Goal: Task Accomplishment & Management: Complete application form

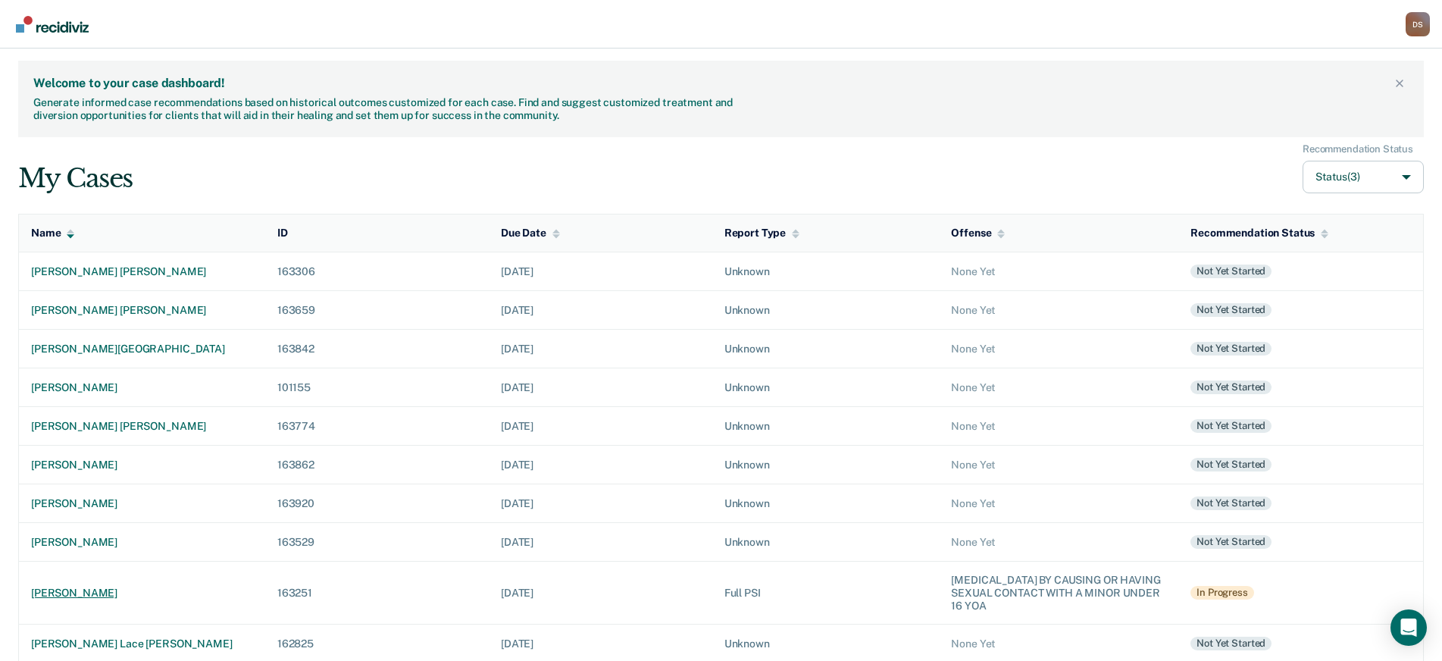
click at [115, 590] on div "[PERSON_NAME]" at bounding box center [142, 592] width 222 height 13
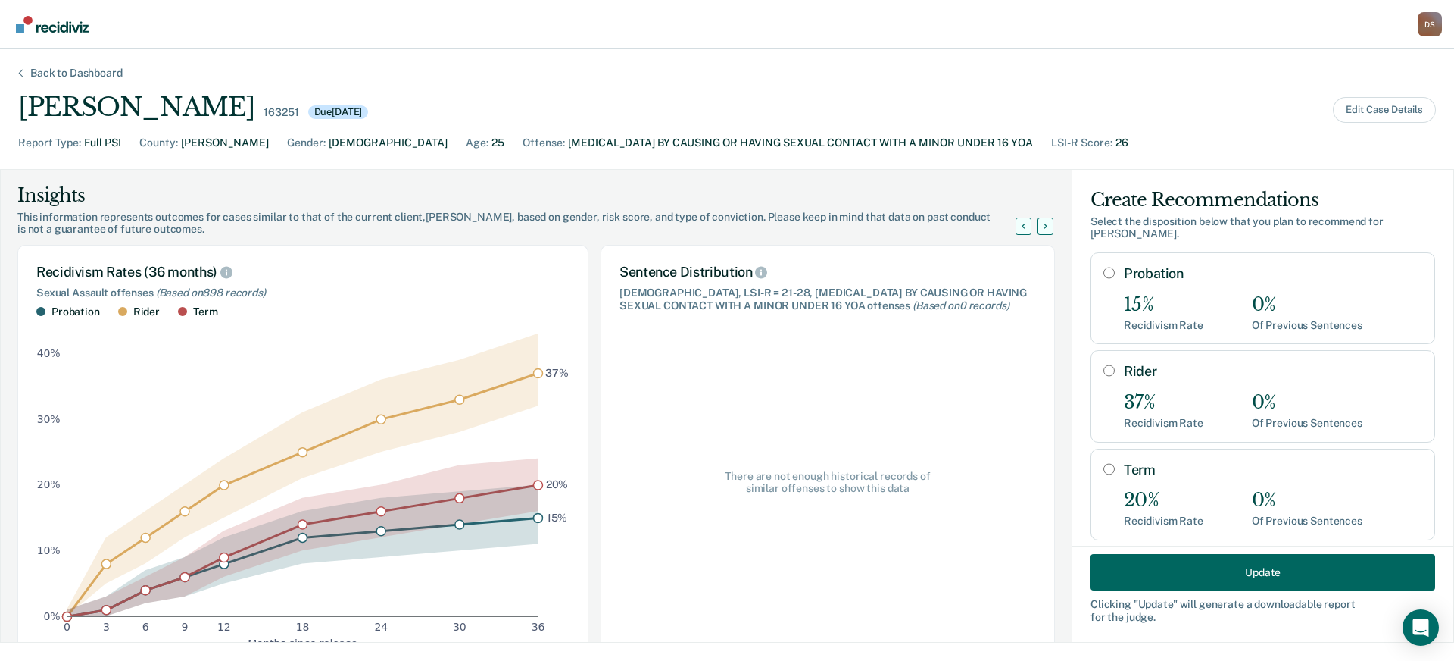
click at [1104, 463] on input "Term" at bounding box center [1109, 469] width 11 height 12
radio input "true"
radio input "false"
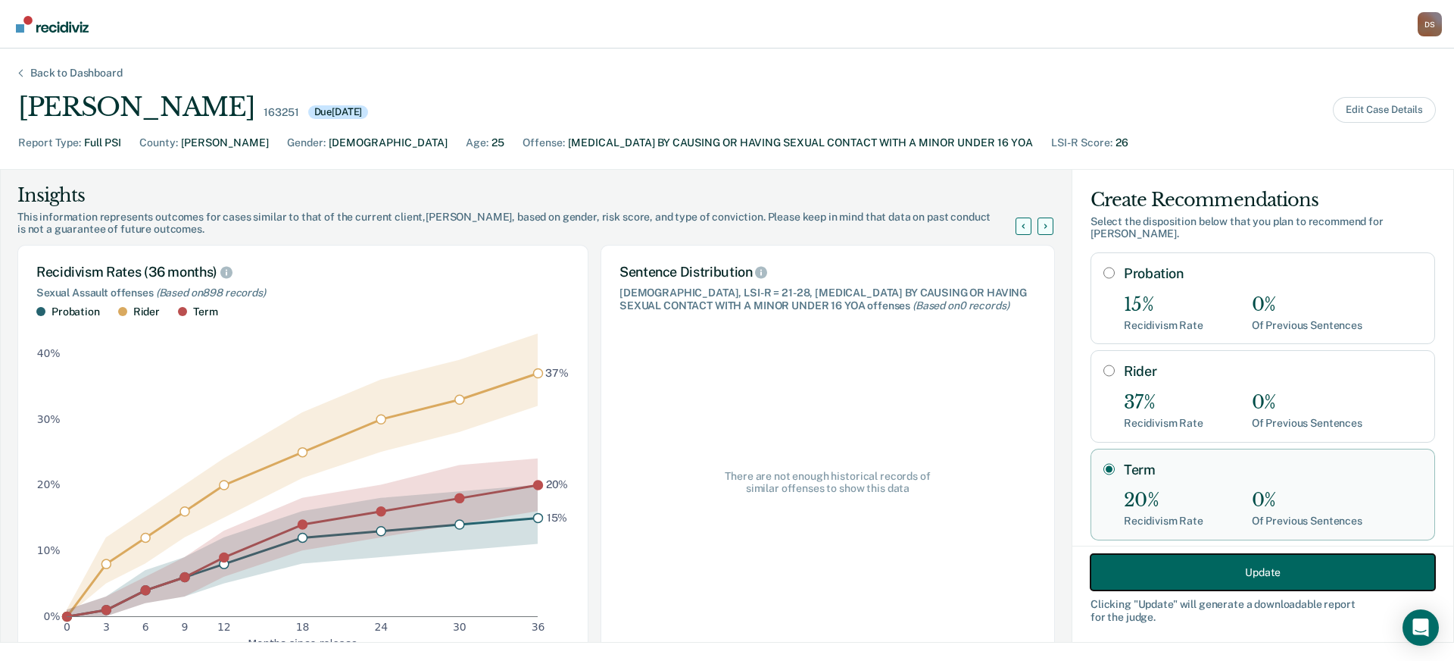
click at [1155, 571] on button "Update" at bounding box center [1263, 572] width 345 height 36
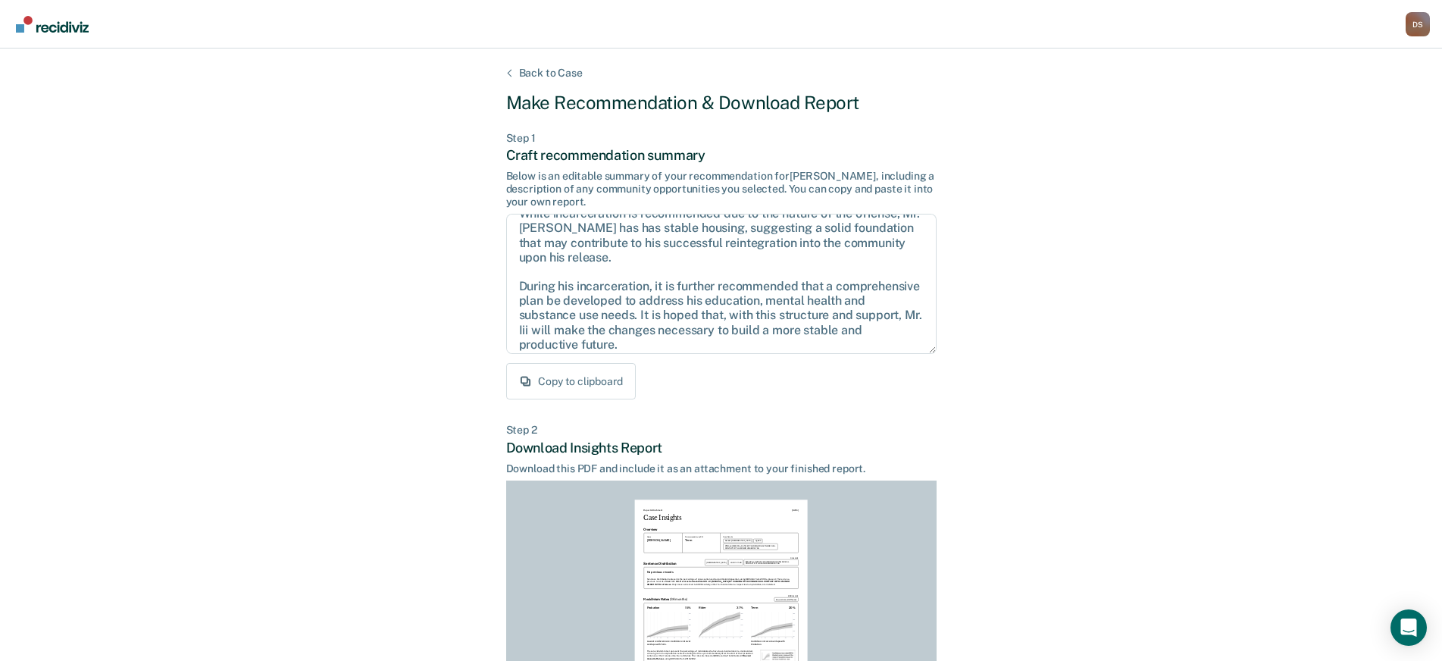
scroll to position [83, 0]
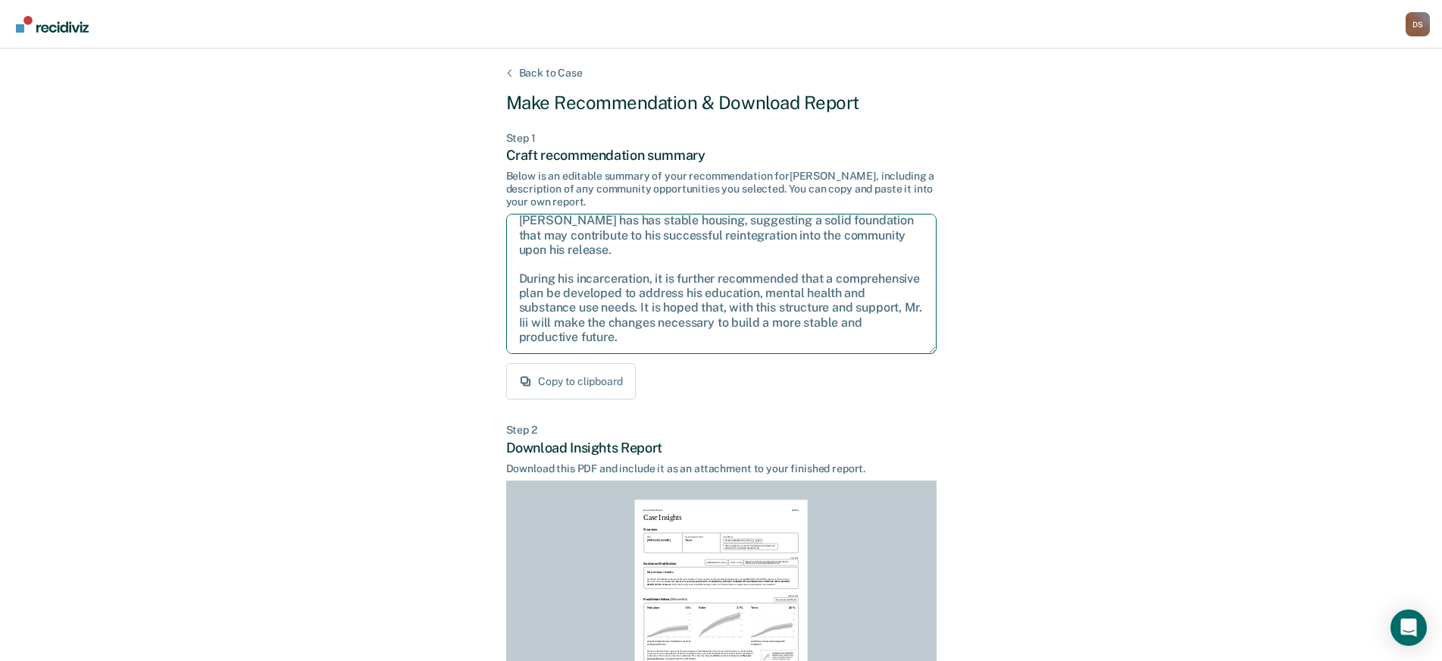
drag, startPoint x: 515, startPoint y: 275, endPoint x: 683, endPoint y: 335, distance: 178.5
click at [683, 335] on textarea "Given the circumstances of this case, it is recommended that Mr. Iii be sentenc…" at bounding box center [721, 284] width 430 height 140
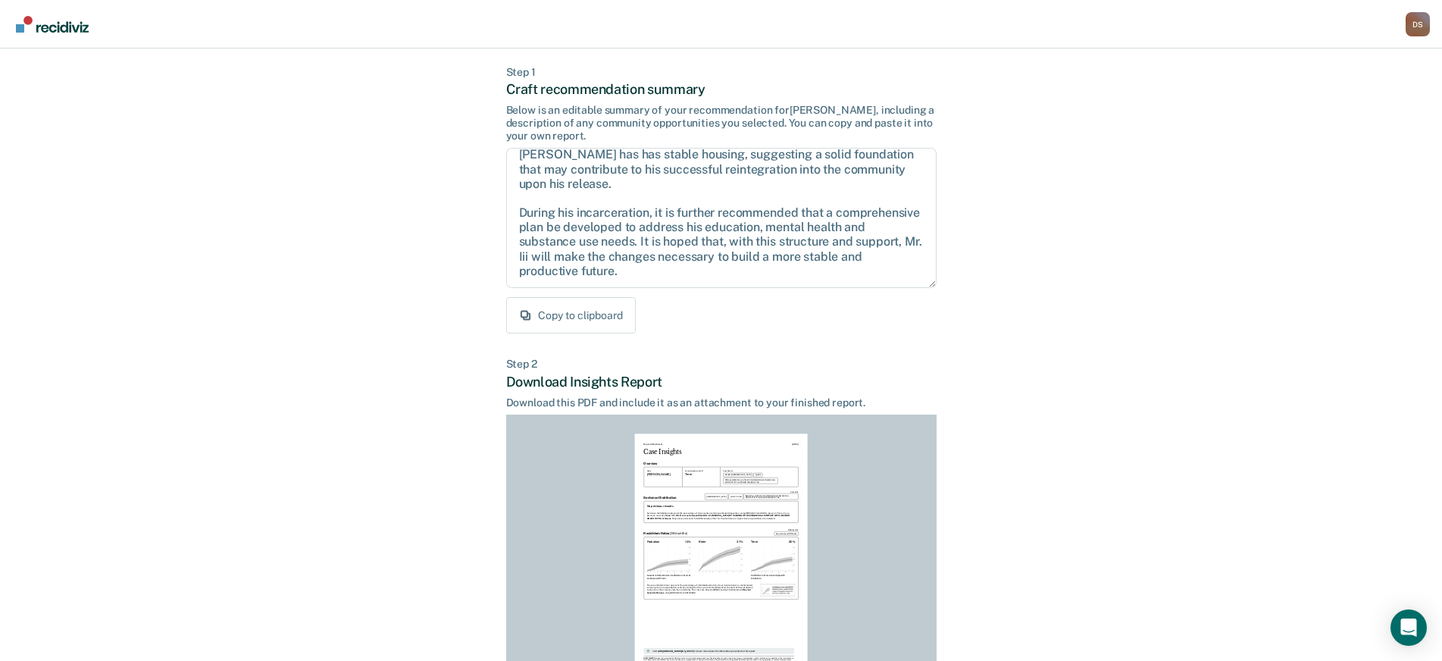
scroll to position [203, 0]
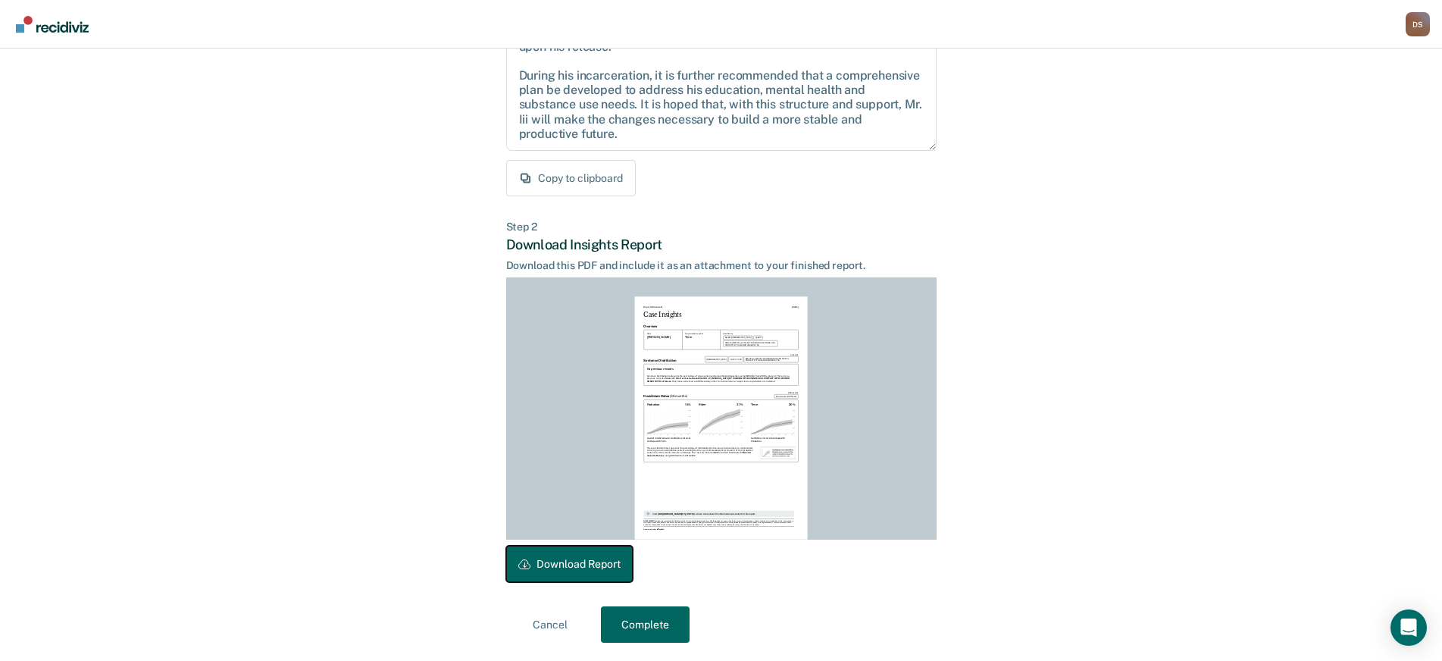
click at [563, 564] on button "Download Report" at bounding box center [569, 563] width 127 height 36
click at [636, 626] on button "Complete" at bounding box center [645, 624] width 89 height 36
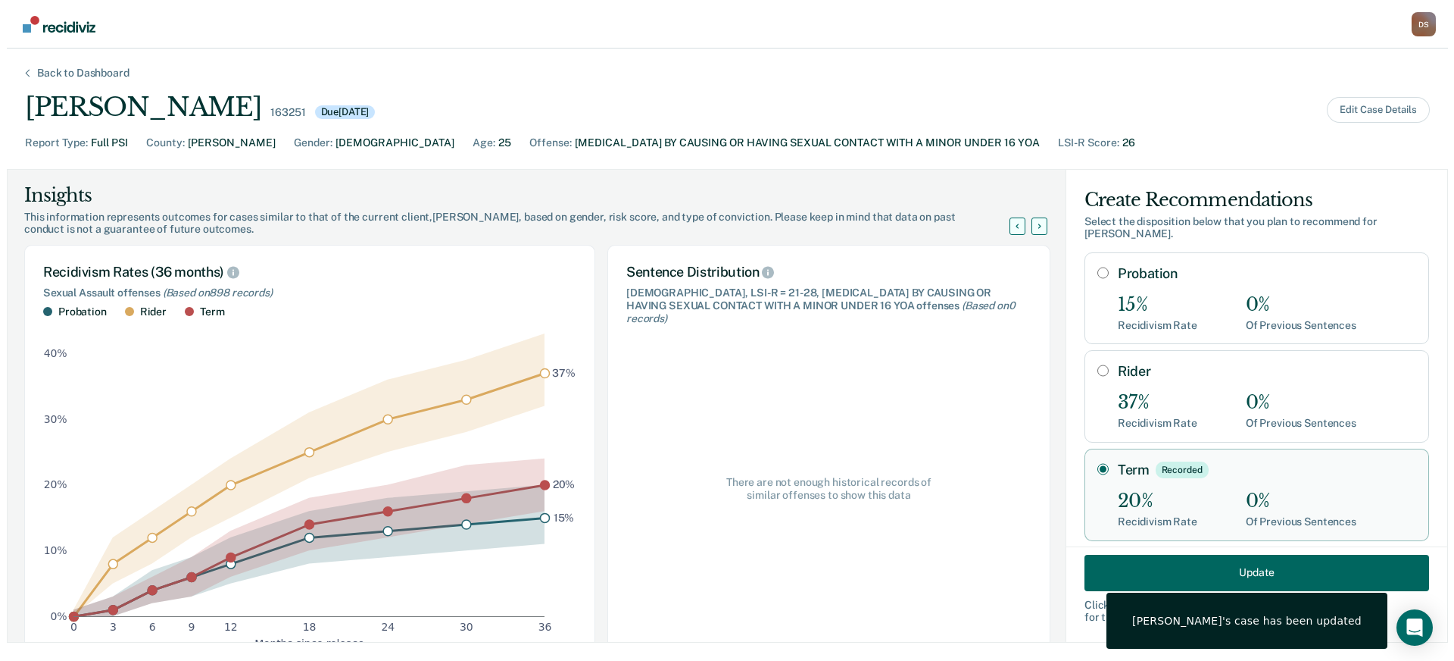
scroll to position [0, 0]
